Goal: Information Seeking & Learning: Check status

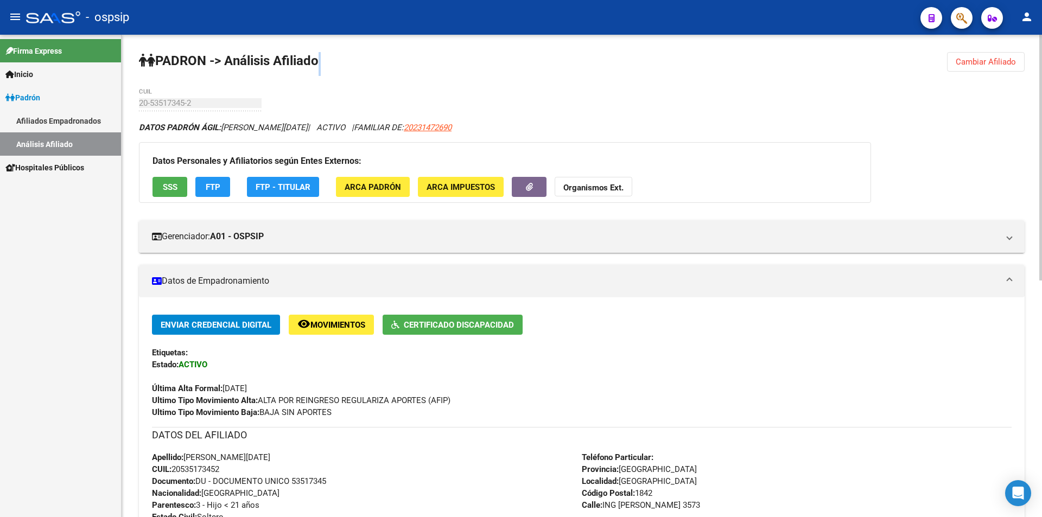
drag, startPoint x: 984, startPoint y: 55, endPoint x: 958, endPoint y: 51, distance: 25.9
click at [982, 55] on button "Cambiar Afiliado" at bounding box center [986, 62] width 78 height 20
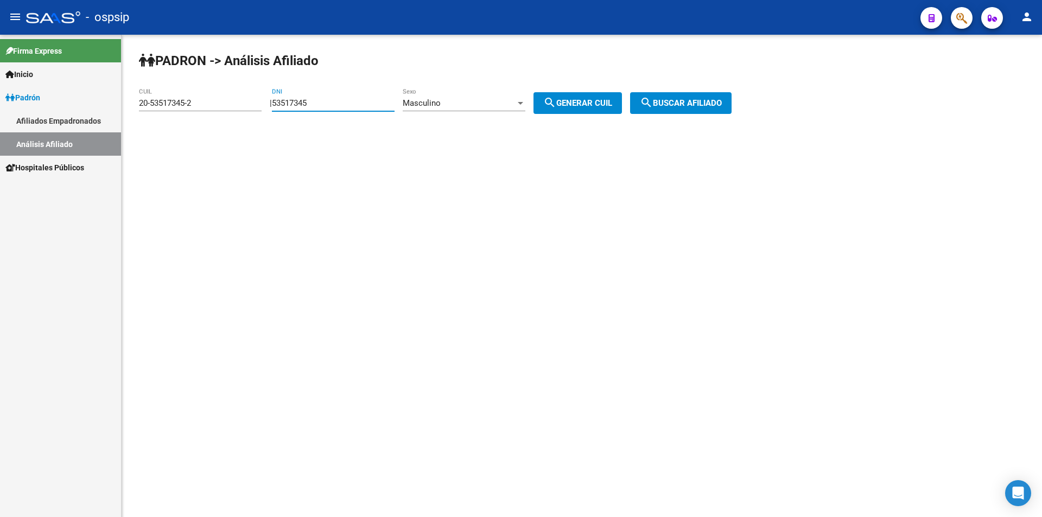
drag, startPoint x: 332, startPoint y: 106, endPoint x: 212, endPoint y: 96, distance: 120.5
click at [212, 98] on app-analisis-afiliado "PADRON -> Análisis Afiliado 20-53517345-2 CUIL | 53517345 DNI Masculino Sexo se…" at bounding box center [439, 103] width 601 height 10
drag, startPoint x: 208, startPoint y: 101, endPoint x: 97, endPoint y: 94, distance: 110.9
click at [117, 103] on mat-sidenav-container "Firma Express Inicio Calendario SSS Instructivos Contacto OS Padrón Afiliados E…" at bounding box center [521, 276] width 1042 height 483
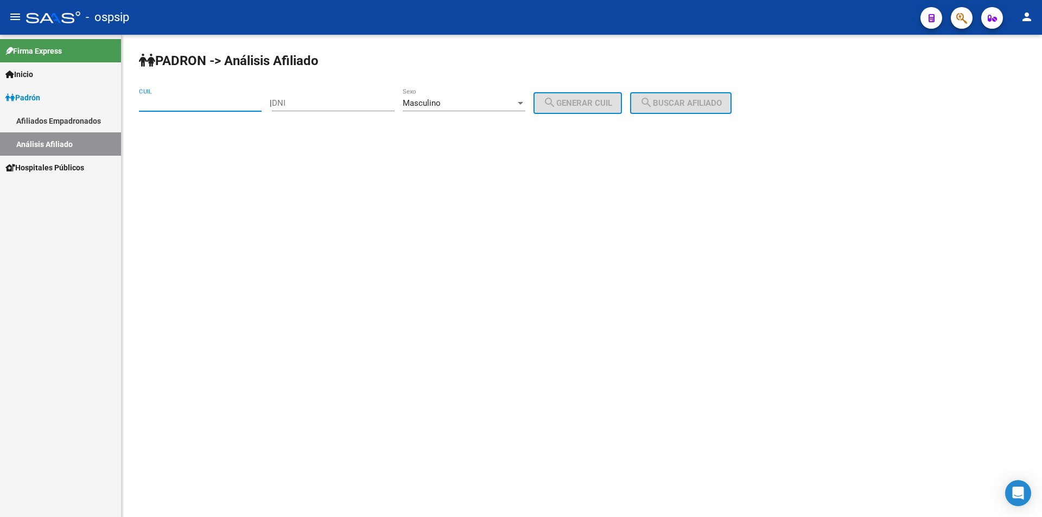
click at [314, 103] on input "DNI" at bounding box center [333, 103] width 123 height 10
type input "24838414"
click at [571, 109] on button "search Generar CUIL" at bounding box center [578, 103] width 88 height 22
type input "20-24838414-0"
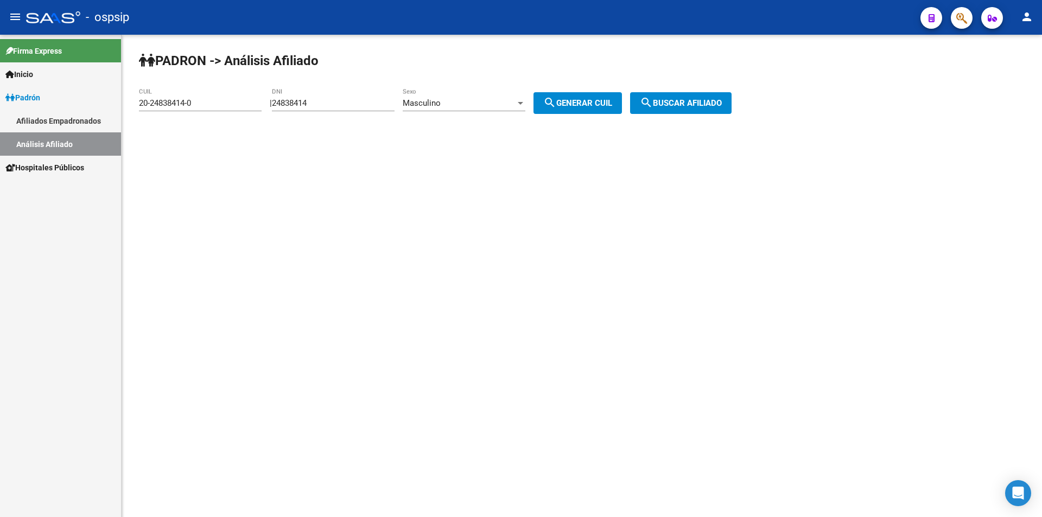
click at [691, 94] on button "search Buscar afiliado" at bounding box center [681, 103] width 102 height 22
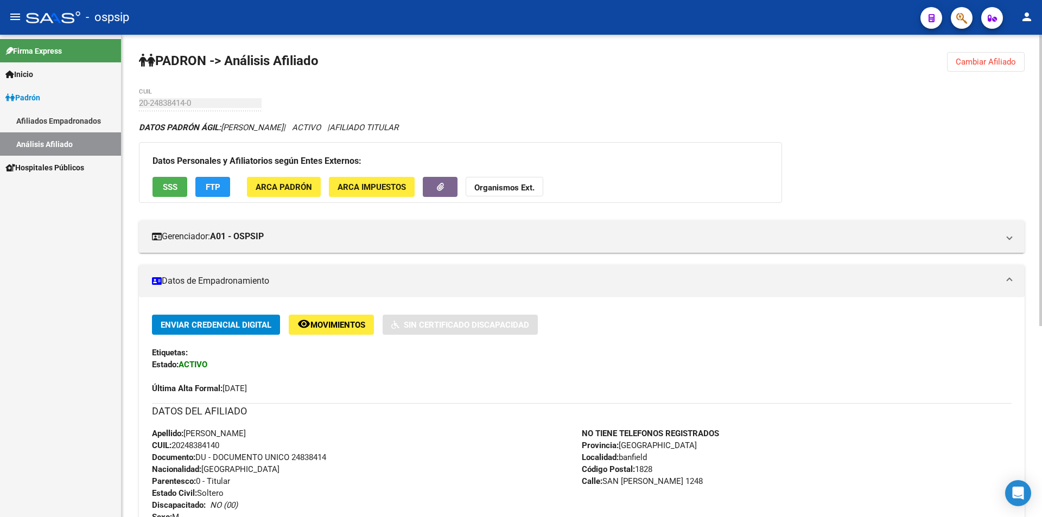
scroll to position [163, 0]
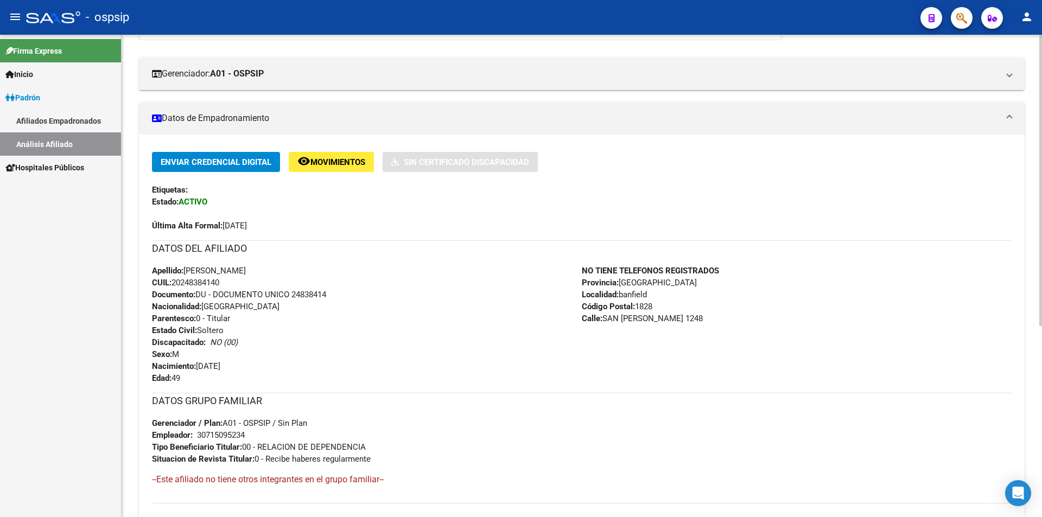
click at [330, 267] on div "Apellido: [PERSON_NAME]: 20248384140 Documento: DU - DOCUMENTO UNICO 24838414 N…" at bounding box center [367, 324] width 430 height 119
drag, startPoint x: 186, startPoint y: 269, endPoint x: 299, endPoint y: 268, distance: 112.9
click at [299, 268] on div "Apellido: [PERSON_NAME]: 20248384140 Documento: DU - DOCUMENTO UNICO 24838414 N…" at bounding box center [367, 324] width 430 height 119
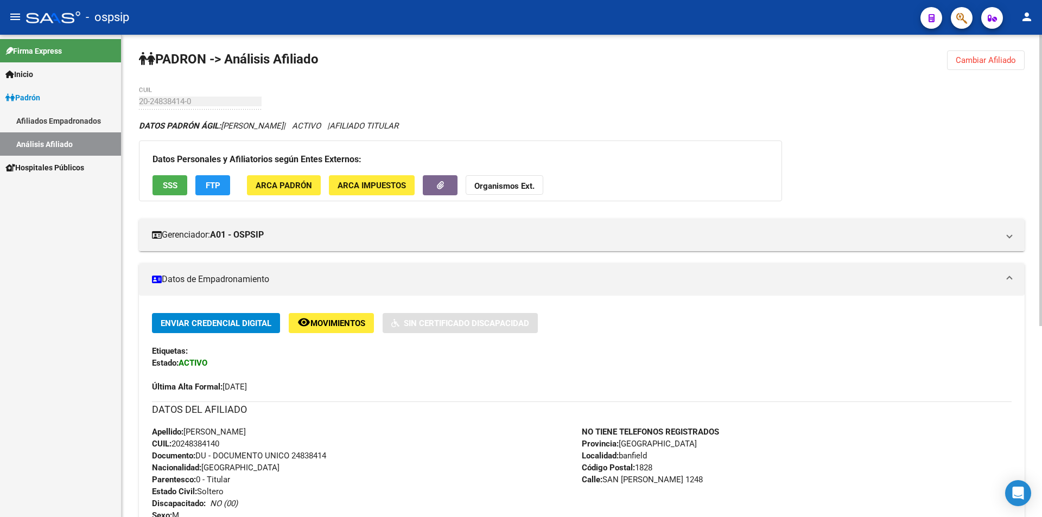
scroll to position [0, 0]
